Goal: Find contact information: Find contact information

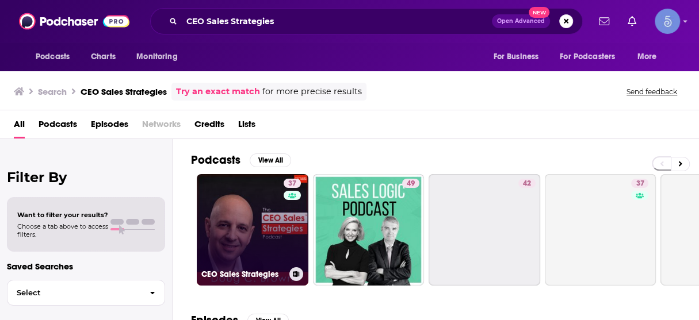
click at [246, 205] on link "37 CEO Sales Strategies" at bounding box center [253, 230] width 112 height 112
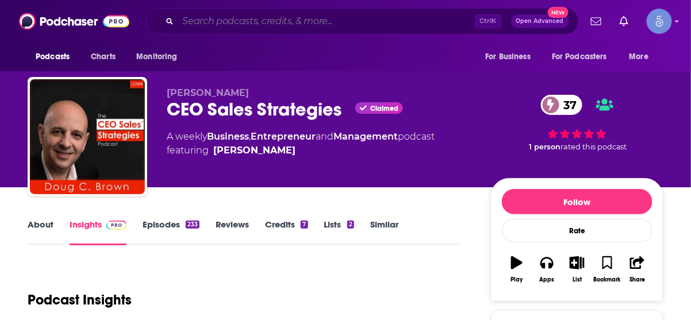
click at [340, 17] on input "Search podcasts, credits, & more..." at bounding box center [326, 21] width 297 height 18
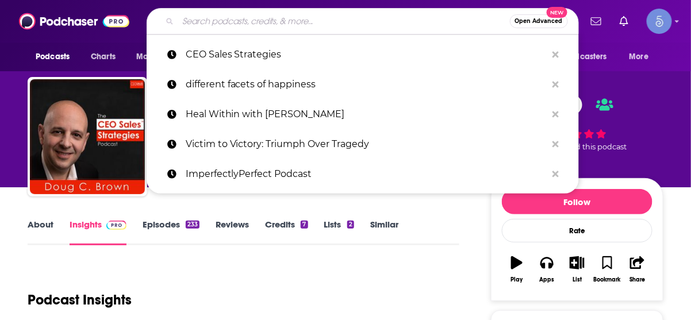
paste input "CEO Blindspots Podcast"
type input "CEO Blindspots Podcast"
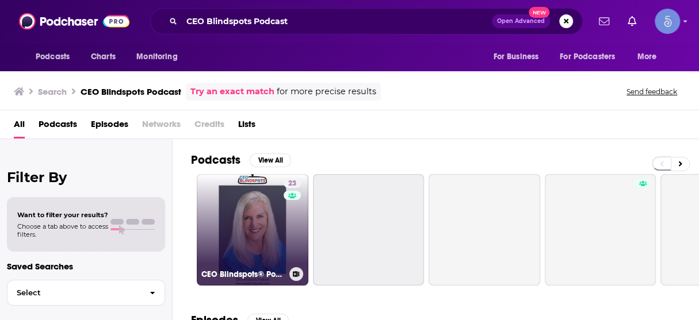
click at [258, 197] on link "23 CEO Blindspots® Podcast" at bounding box center [253, 230] width 112 height 112
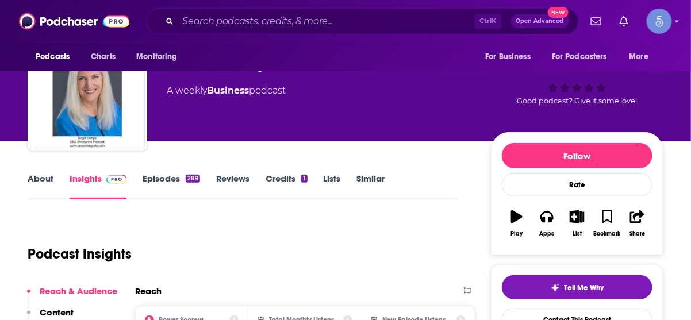
scroll to position [184, 0]
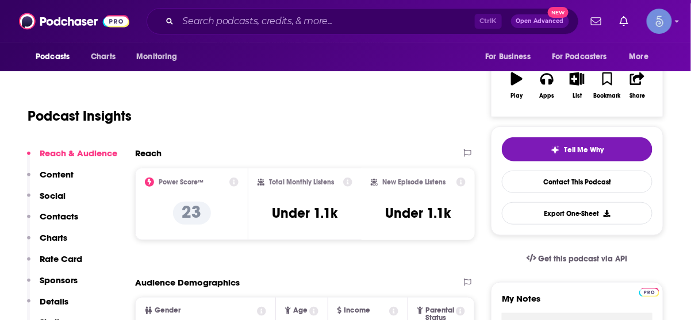
click at [66, 215] on p "Contacts" at bounding box center [59, 216] width 39 height 11
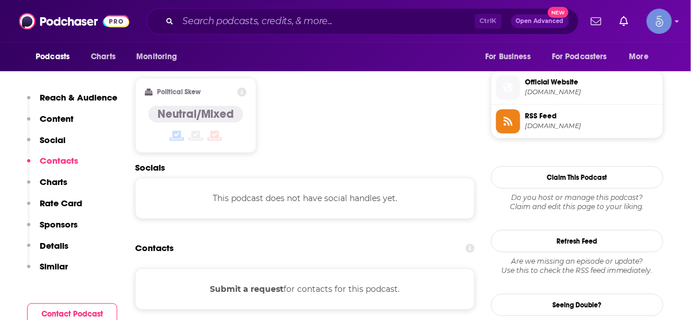
scroll to position [917, 0]
